Goal: Task Accomplishment & Management: Use online tool/utility

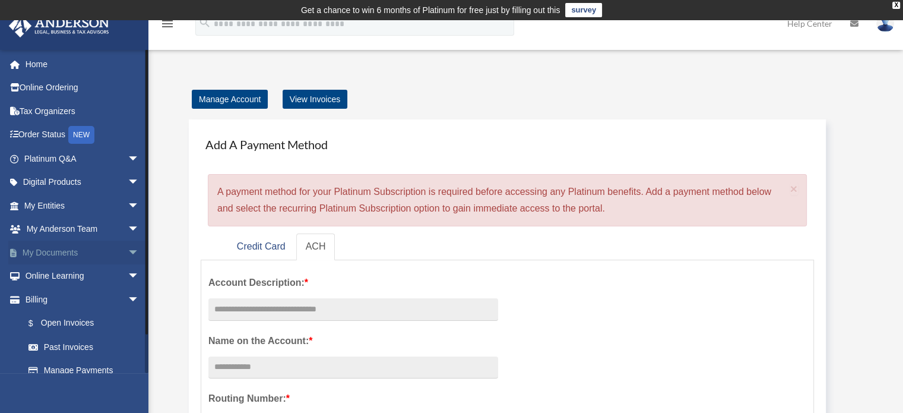
click at [46, 248] on link "My Documents arrow_drop_down" at bounding box center [82, 253] width 149 height 24
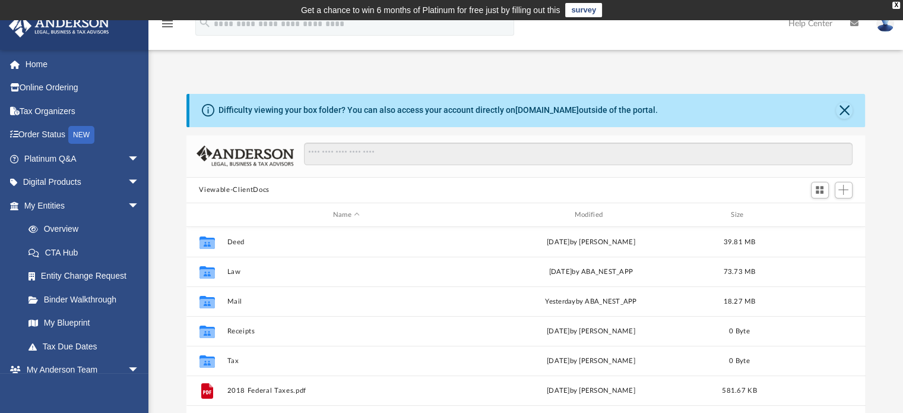
scroll to position [261, 670]
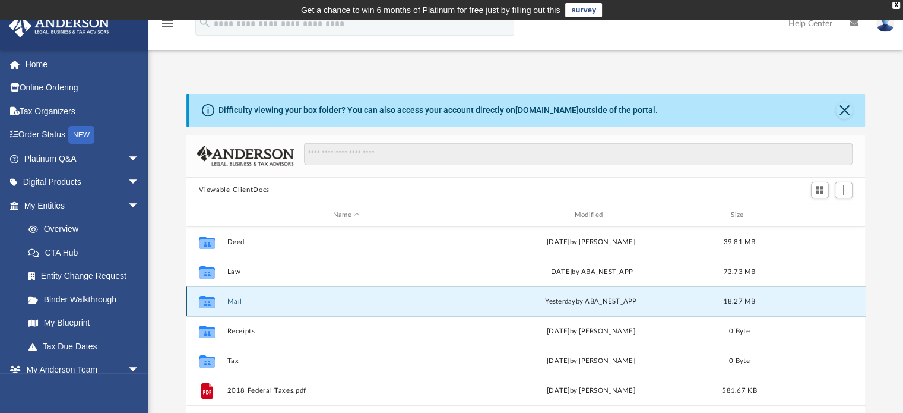
click at [233, 300] on button "Mail" at bounding box center [346, 302] width 239 height 8
click at [235, 300] on button "Mail" at bounding box center [346, 302] width 239 height 8
click at [237, 302] on button "Mail" at bounding box center [346, 302] width 239 height 8
click at [611, 302] on div "[DATE] by ABA_NEST_APP" at bounding box center [591, 301] width 239 height 11
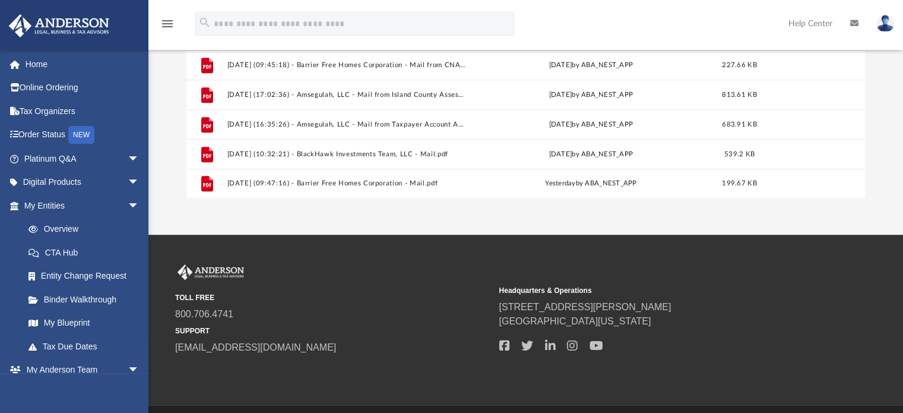
scroll to position [297, 0]
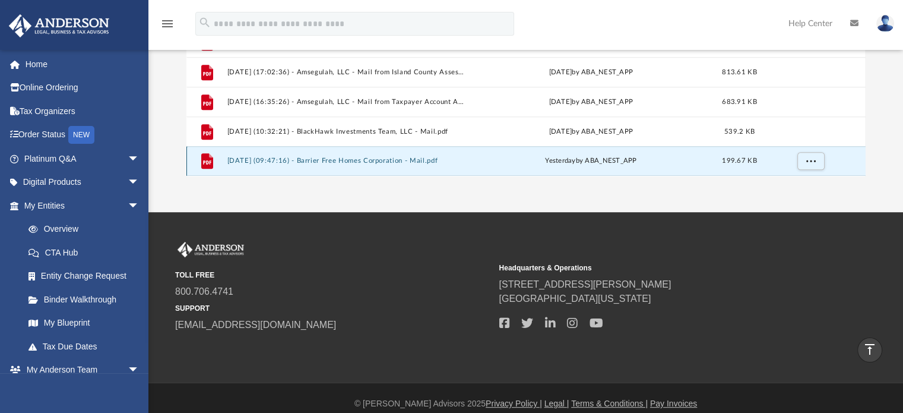
click at [274, 157] on button "2025.09.22 (09:47:16) - Barrier Free Homes Corporation - Mail.pdf" at bounding box center [346, 161] width 239 height 8
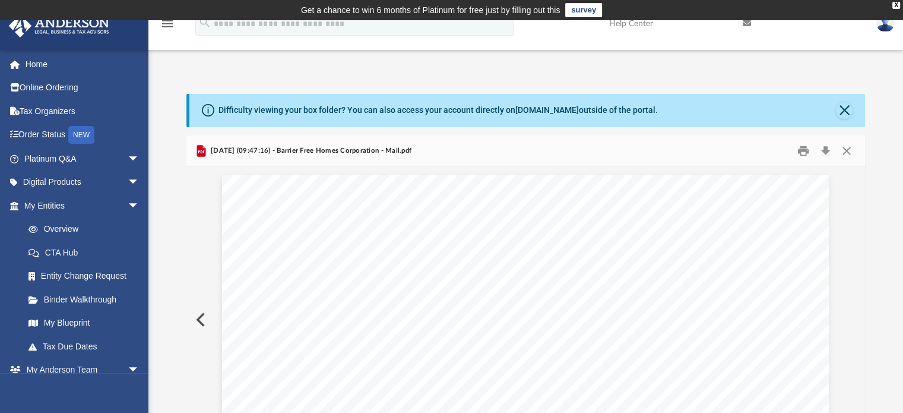
scroll to position [0, 0]
click at [801, 147] on button "Print" at bounding box center [804, 150] width 24 height 18
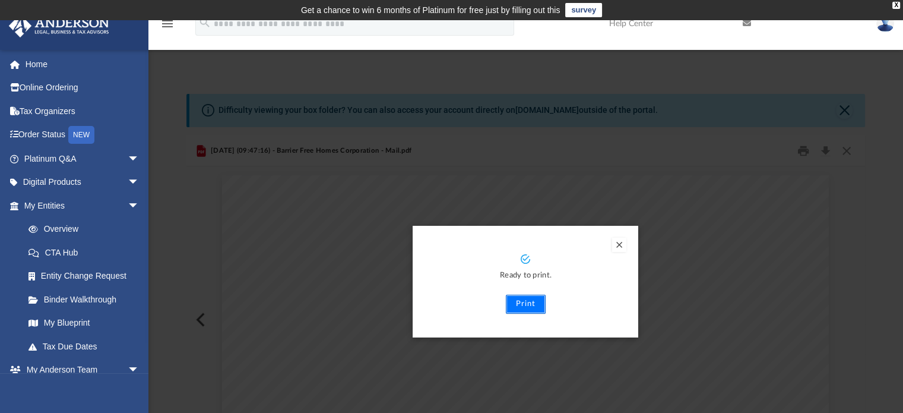
click at [518, 299] on button "Print" at bounding box center [526, 304] width 40 height 19
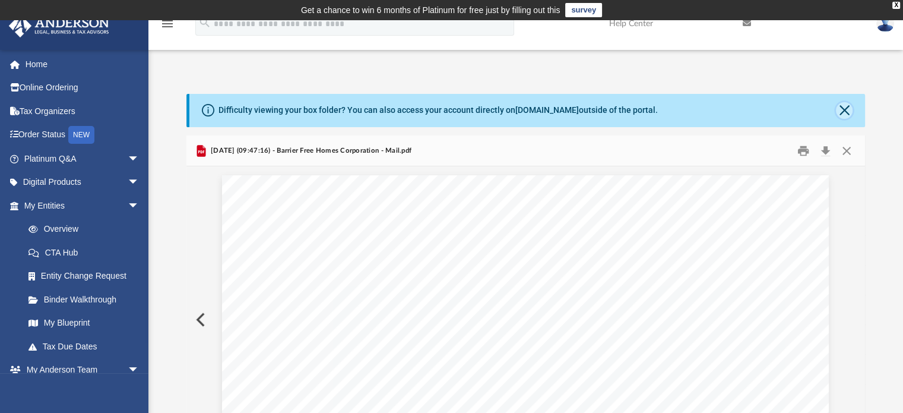
click at [843, 106] on button "Close" at bounding box center [844, 110] width 17 height 17
